Goal: Communication & Community: Answer question/provide support

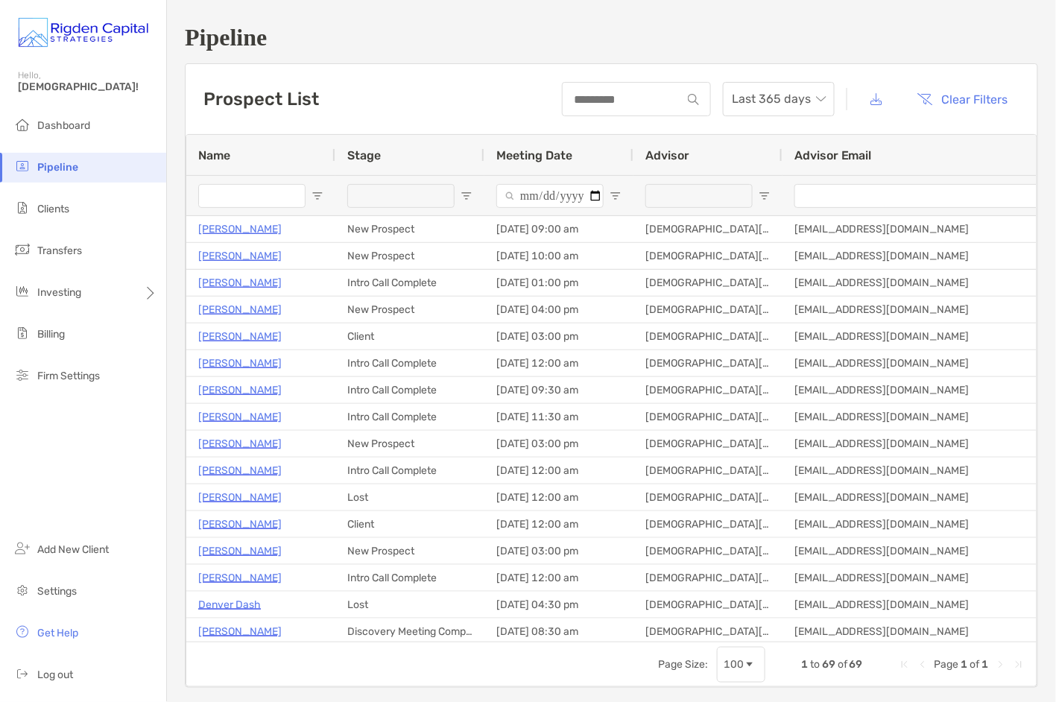
click at [257, 194] on input "Name Filter Input" at bounding box center [251, 196] width 107 height 24
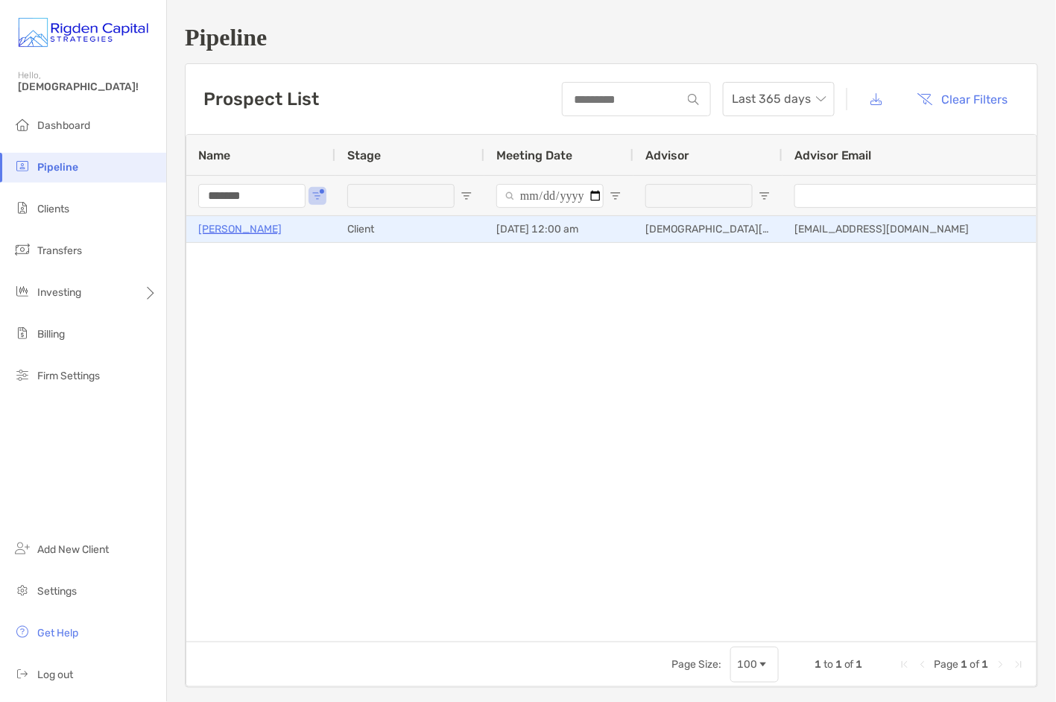
type input "*******"
click at [256, 230] on p "[PERSON_NAME]" at bounding box center [239, 229] width 83 height 19
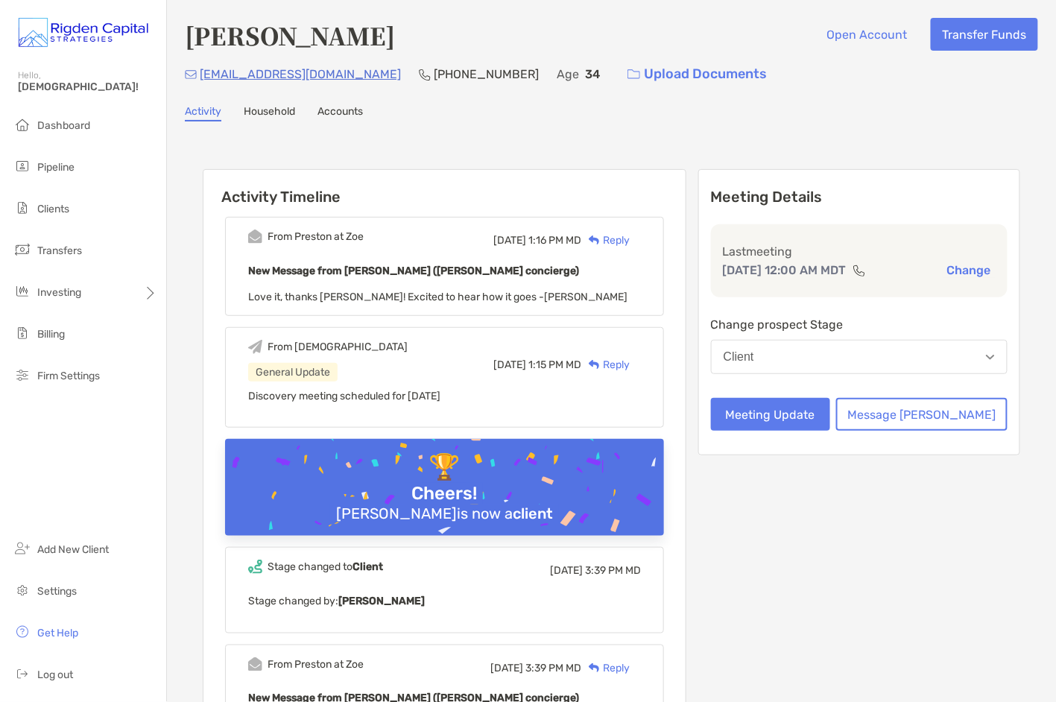
click at [630, 238] on div "Reply" at bounding box center [605, 240] width 48 height 16
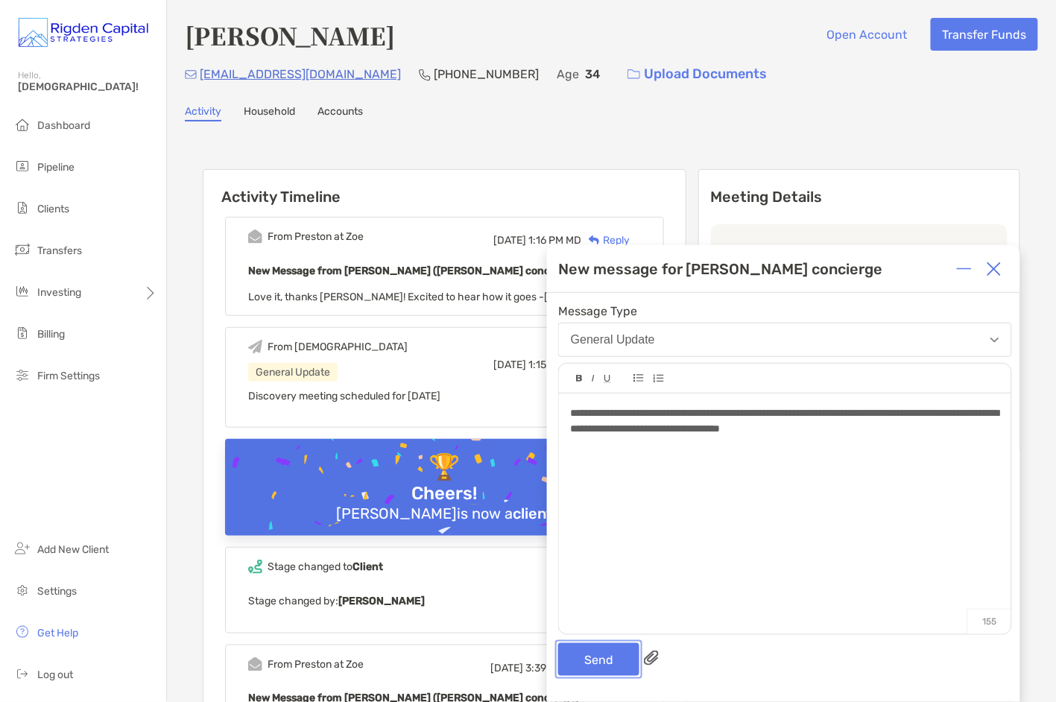
click at [612, 656] on button "Send" at bounding box center [598, 659] width 81 height 33
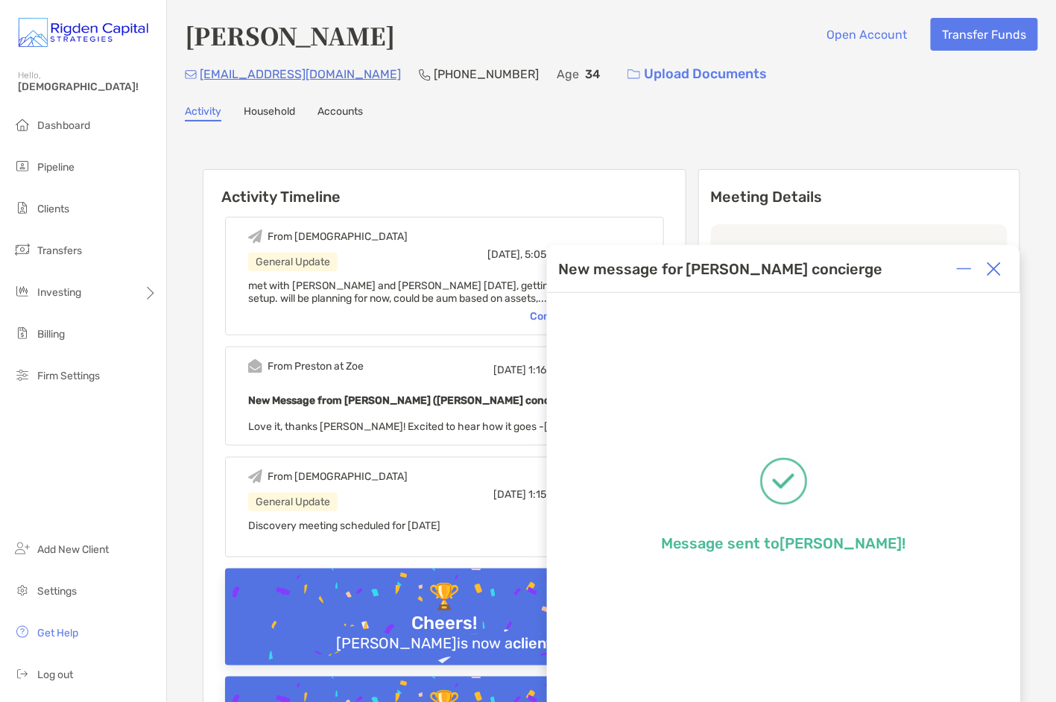
drag, startPoint x: 998, startPoint y: 270, endPoint x: 868, endPoint y: 210, distance: 142.7
click at [997, 270] on img at bounding box center [993, 268] width 15 height 15
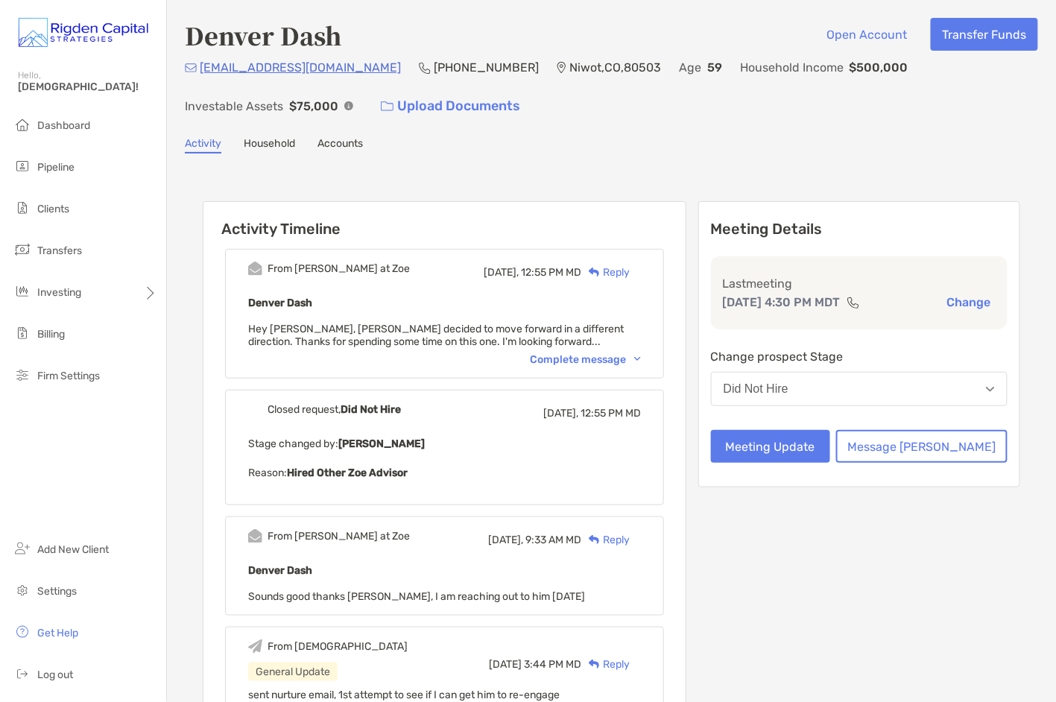
click at [630, 268] on div "Reply" at bounding box center [605, 272] width 48 height 16
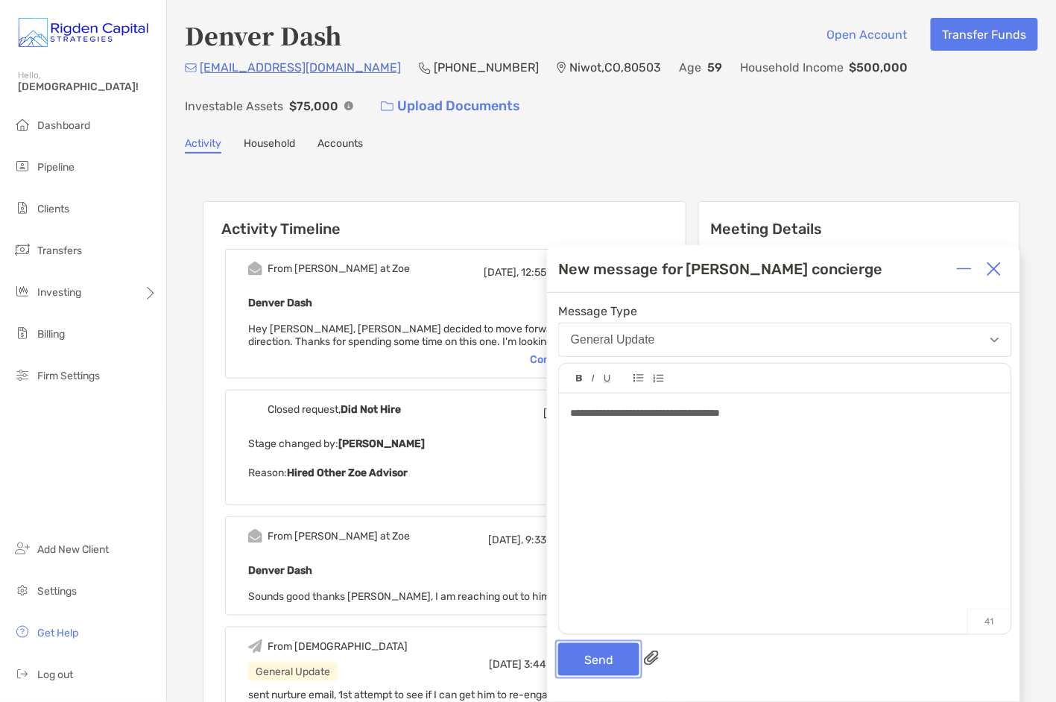
click at [595, 671] on button "Send" at bounding box center [598, 659] width 81 height 33
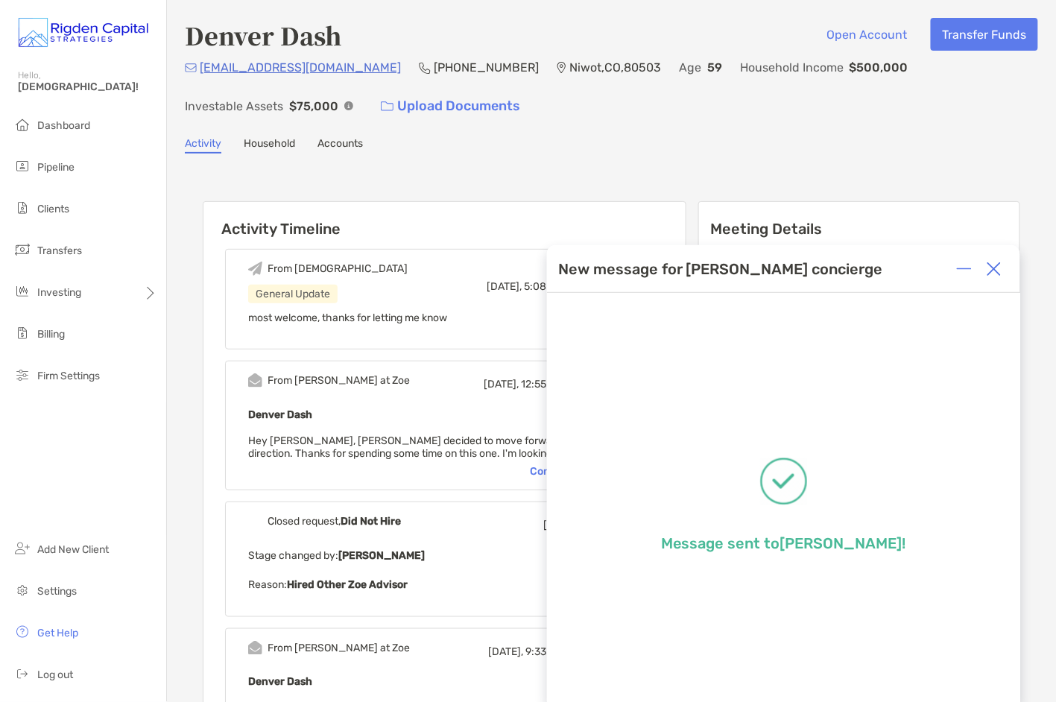
click at [998, 267] on img at bounding box center [993, 268] width 15 height 15
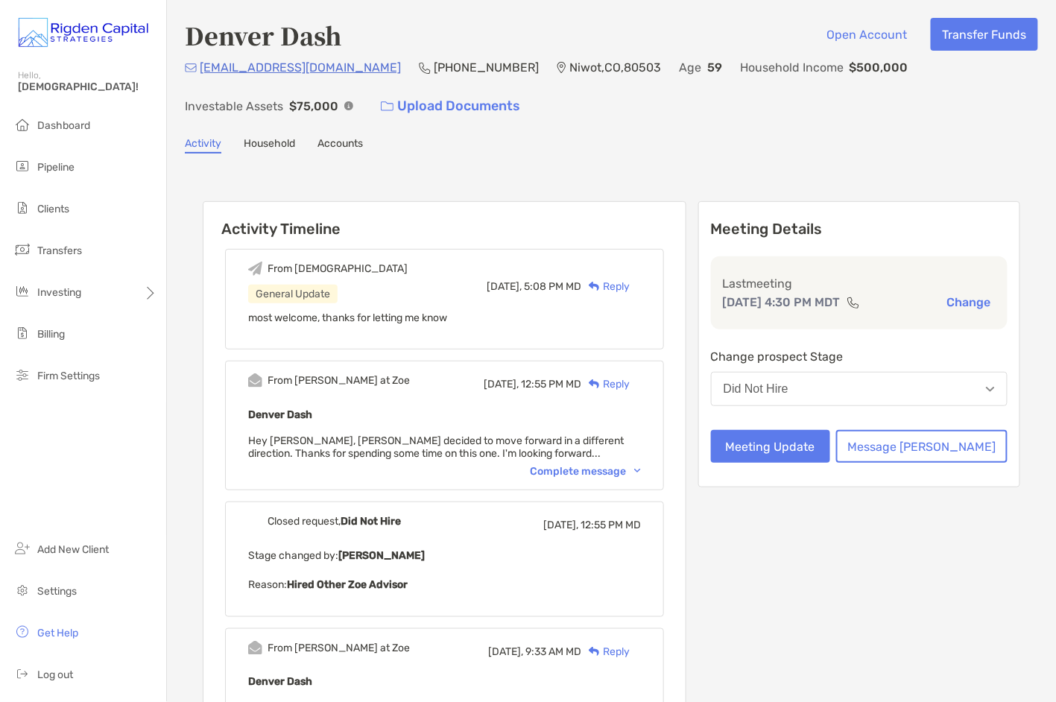
click at [735, 137] on div "Activity Household Accounts" at bounding box center [611, 145] width 853 height 16
click at [589, 468] on div "Complete message" at bounding box center [585, 471] width 111 height 13
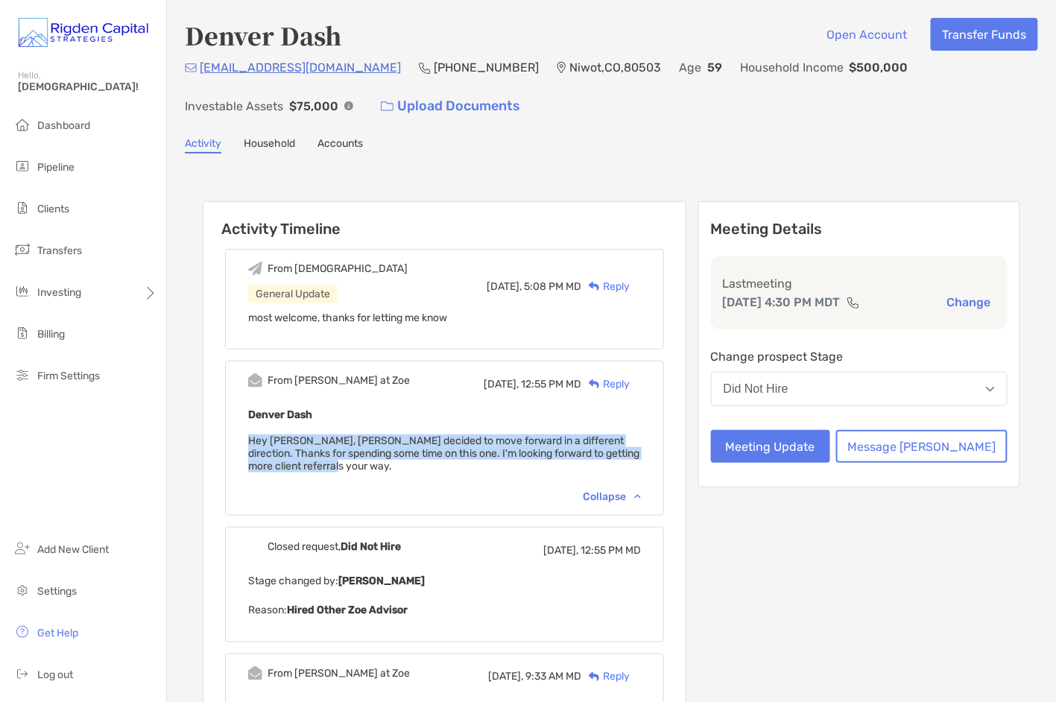
drag, startPoint x: 339, startPoint y: 463, endPoint x: 273, endPoint y: 444, distance: 68.4
click at [273, 444] on div "Denver Dash Hey [PERSON_NAME], [PERSON_NAME] decided to move forward in a diffe…" at bounding box center [444, 445] width 393 height 80
copy span "Hey [PERSON_NAME], [PERSON_NAME] decided to move forward in a different directi…"
